Goal: Information Seeking & Learning: Learn about a topic

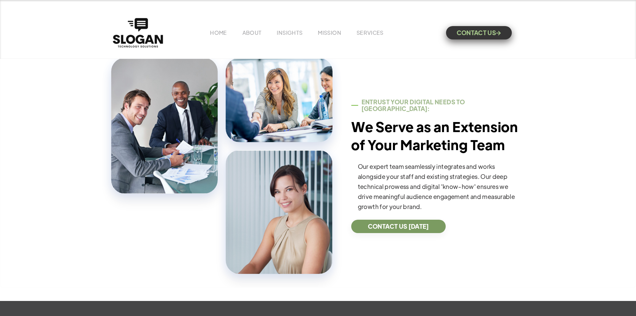
scroll to position [134, 0]
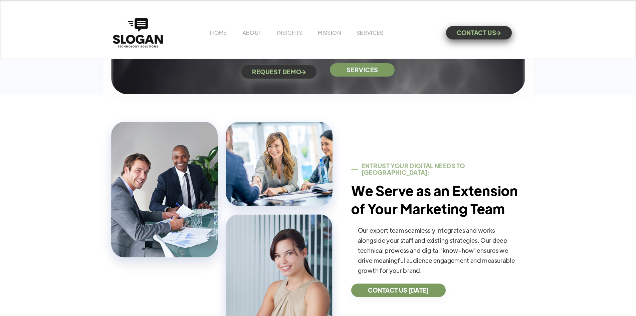
click at [355, 74] on link "SERVICES" at bounding box center [362, 69] width 65 height 13
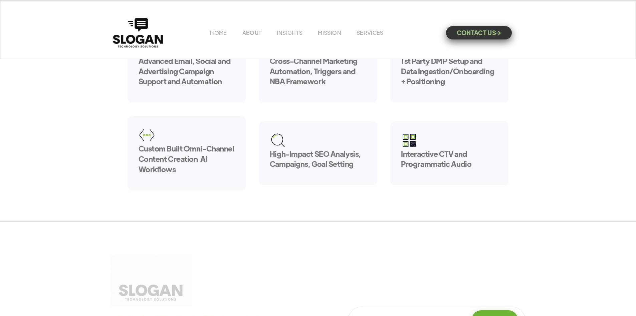
scroll to position [430, 0]
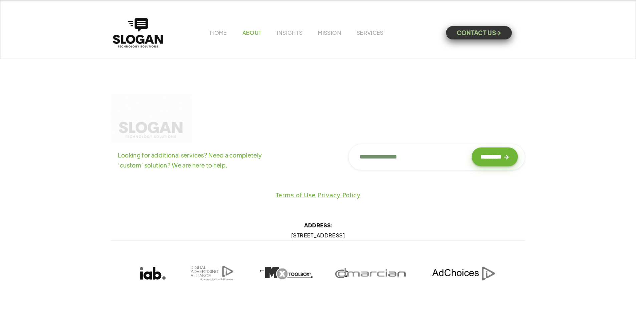
click at [259, 34] on link "ABOUT" at bounding box center [251, 32] width 19 height 7
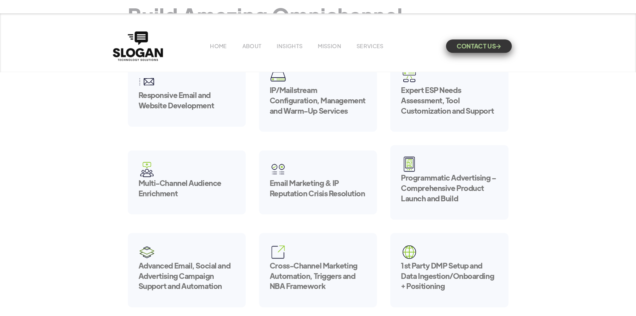
scroll to position [0, 0]
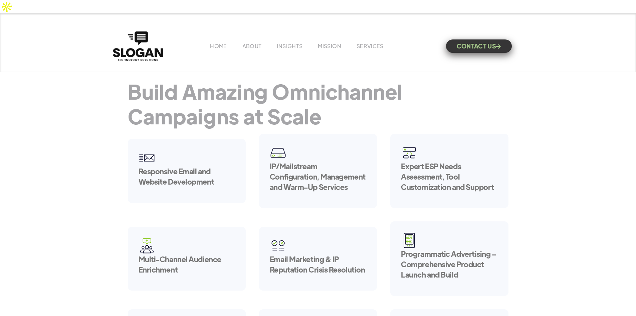
click at [253, 36] on div "HOME ABOUT INSIGHTS MISSION Menu Home V1 Home V2 Home V3 About Team Team Single…" at bounding box center [318, 46] width 414 height 33
click at [252, 42] on link "ABOUT" at bounding box center [251, 45] width 19 height 7
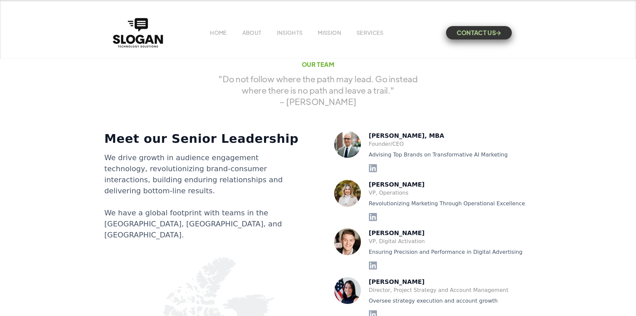
scroll to position [1169, 0]
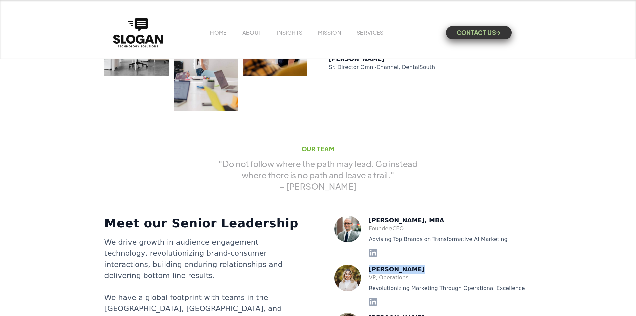
drag, startPoint x: 370, startPoint y: 270, endPoint x: 406, endPoint y: 268, distance: 36.5
click at [406, 268] on div "Nicole Yearty" at bounding box center [450, 268] width 163 height 9
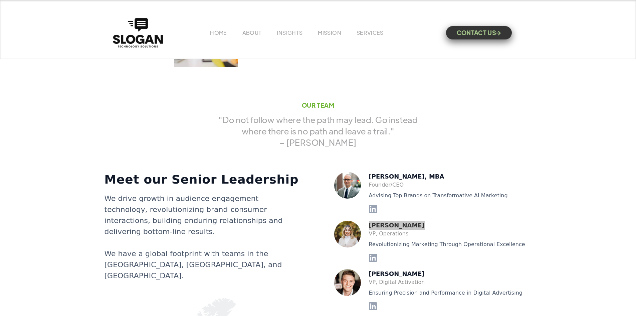
scroll to position [1269, 0]
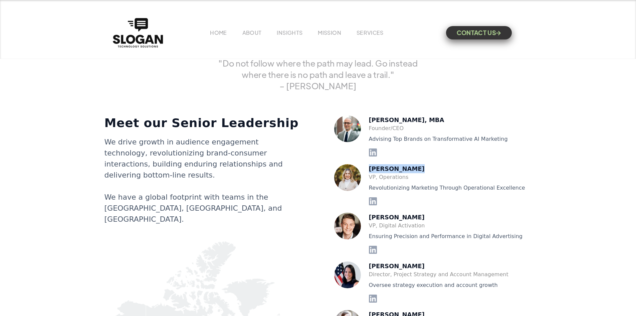
drag, startPoint x: 369, startPoint y: 219, endPoint x: 416, endPoint y: 217, distance: 47.2
click at [416, 217] on div "Xavier Crawford" at bounding box center [450, 216] width 163 height 9
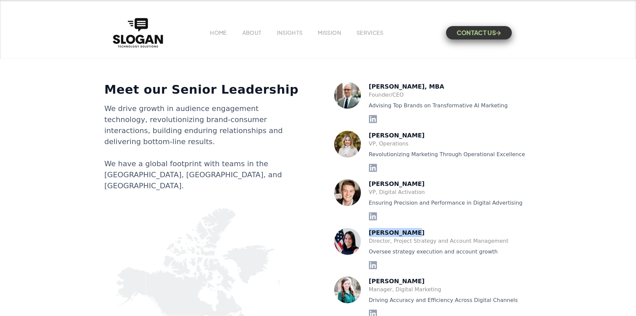
drag, startPoint x: 369, startPoint y: 238, endPoint x: 421, endPoint y: 237, distance: 52.5
click at [421, 237] on div "Emma Gibbons" at bounding box center [450, 232] width 163 height 9
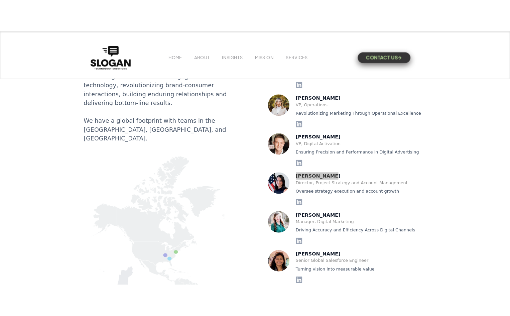
scroll to position [1403, 0]
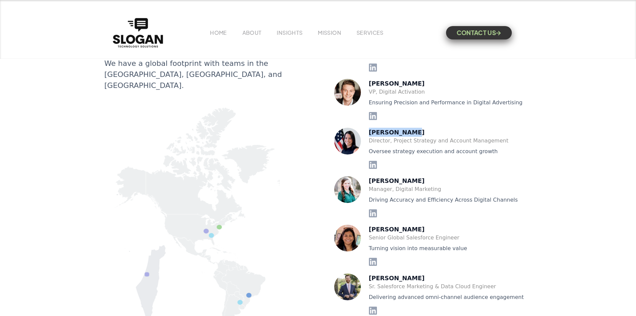
drag, startPoint x: 367, startPoint y: 191, endPoint x: 418, endPoint y: 190, distance: 50.5
click at [418, 190] on div "Caitlin Crawford Manager, Digital Marketing Driving Accuracy and Efficiency Acr…" at bounding box center [433, 196] width 198 height 41
click at [587, 17] on div "HOME ABOUT INSIGHTS MISSION Menu Home V1 Home V2 Home V3 About Team Team Single…" at bounding box center [318, 29] width 636 height 59
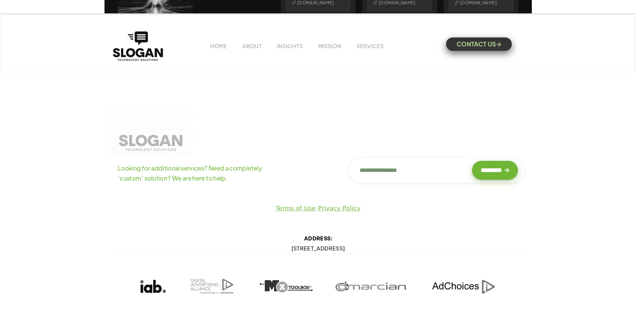
scroll to position [1934, 0]
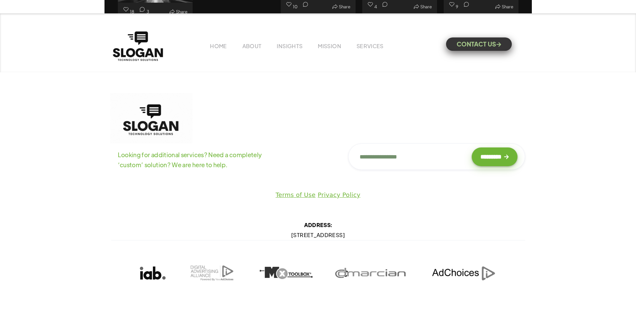
click at [474, 37] on link "CONTACT US " at bounding box center [479, 43] width 66 height 13
